Goal: Navigation & Orientation: Find specific page/section

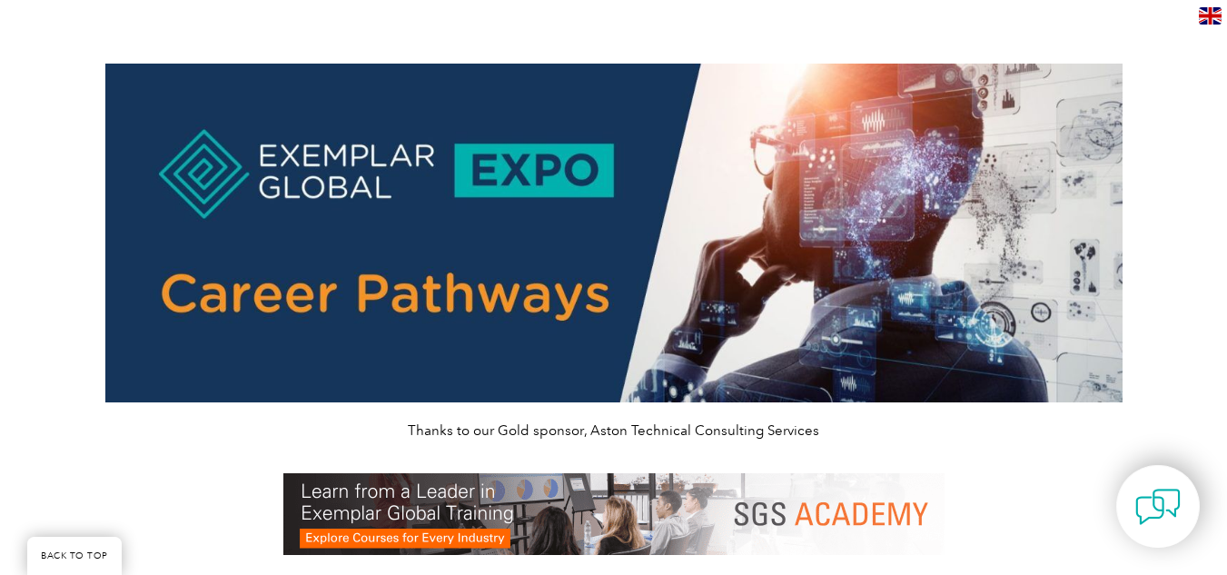
scroll to position [1461, 0]
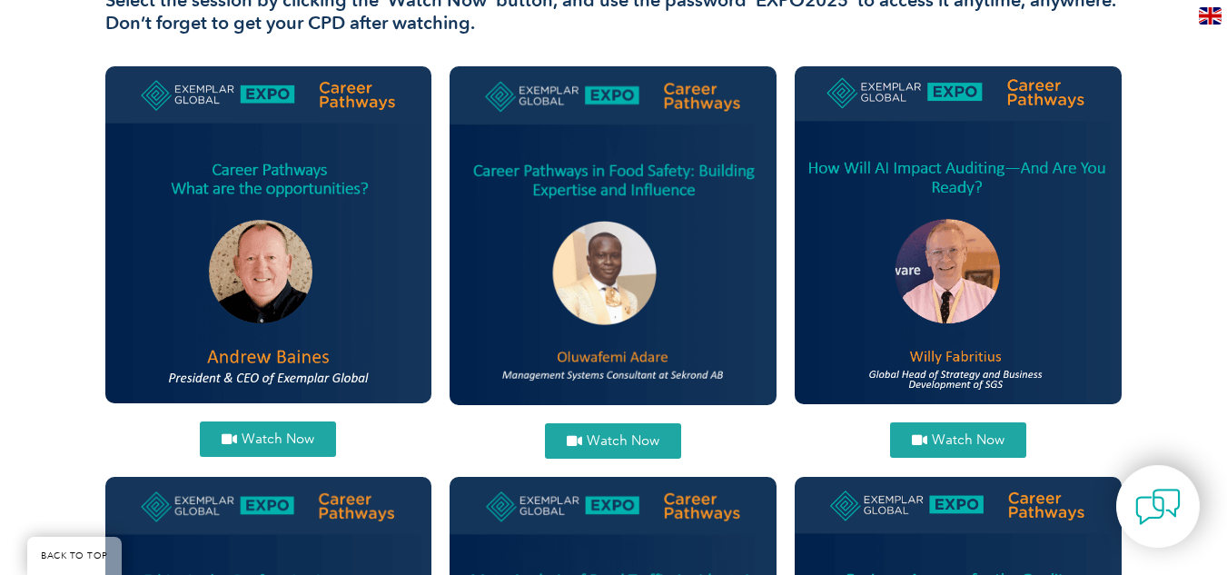
scroll to position [668, 0]
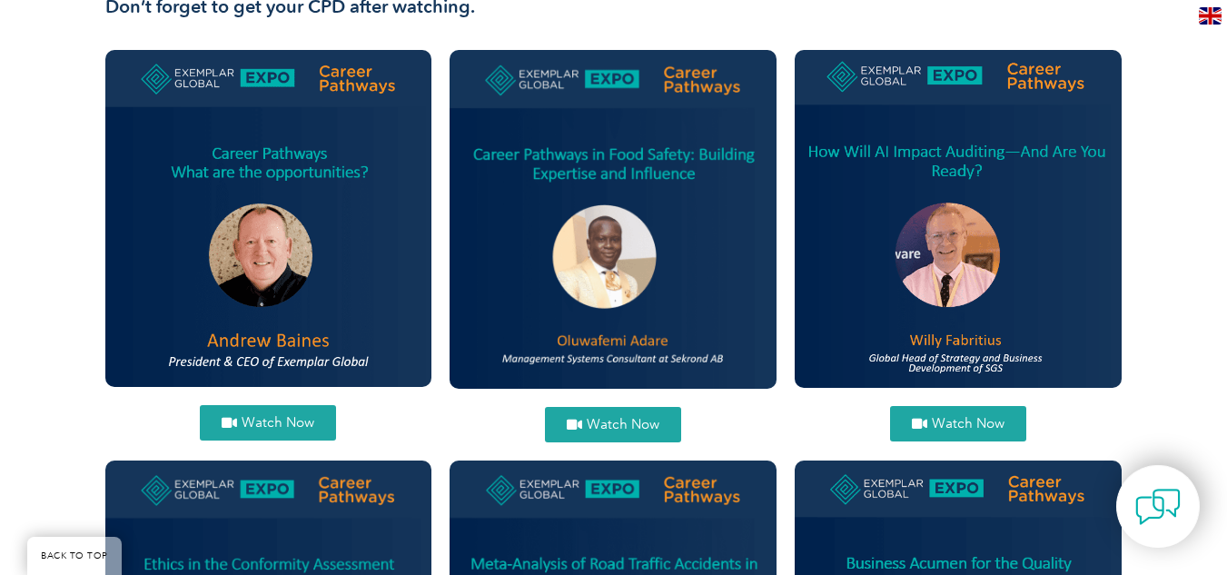
click at [581, 420] on icon at bounding box center [574, 425] width 15 height 14
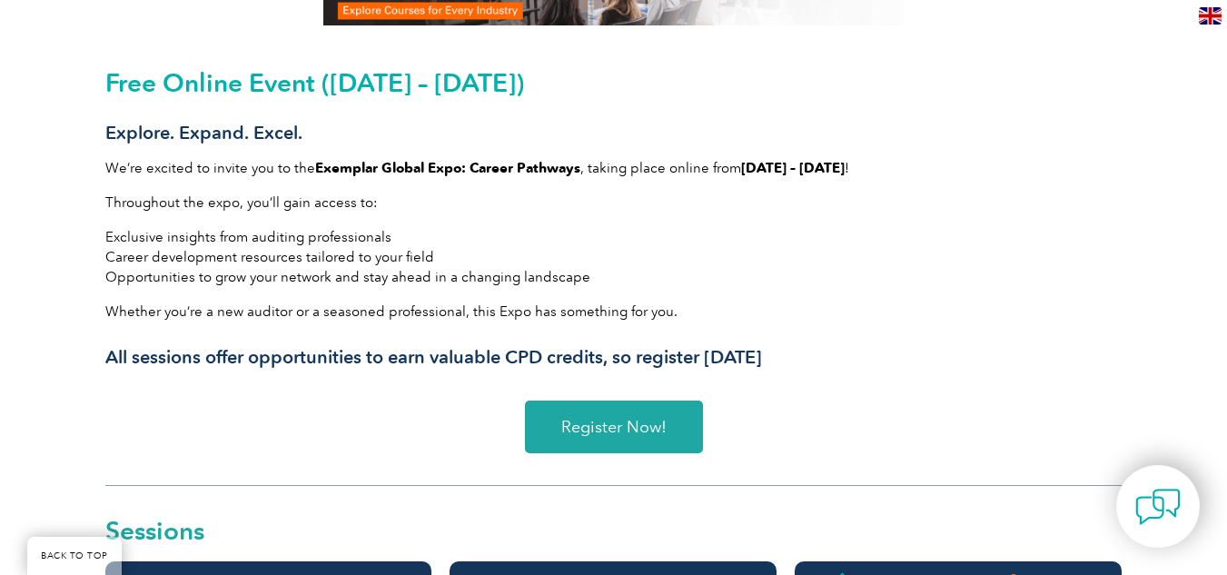
scroll to position [269, 0]
